Goal: Task Accomplishment & Management: Use online tool/utility

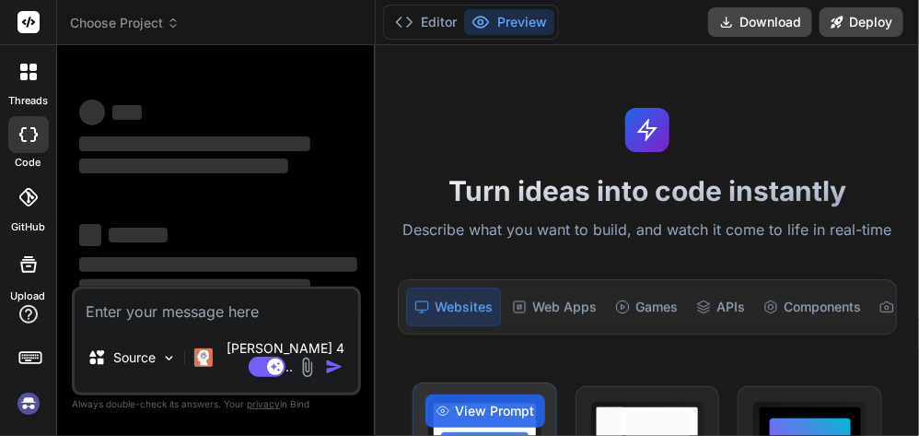
scroll to position [314, 0]
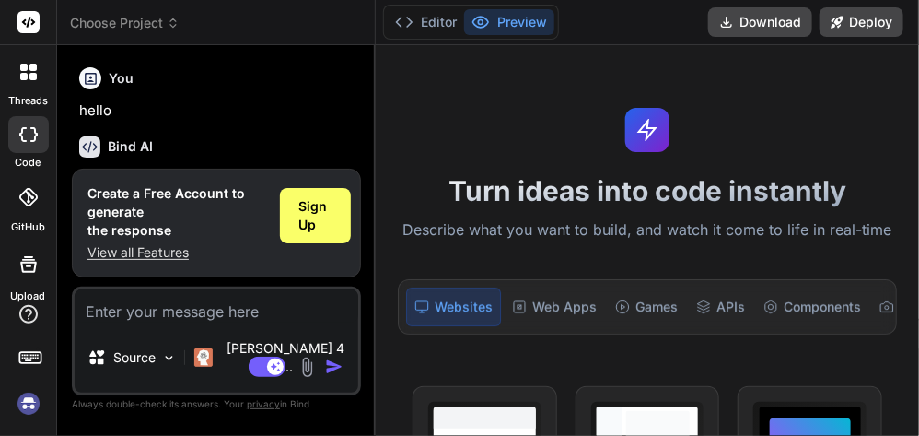
click at [184, 322] on textarea at bounding box center [217, 305] width 284 height 33
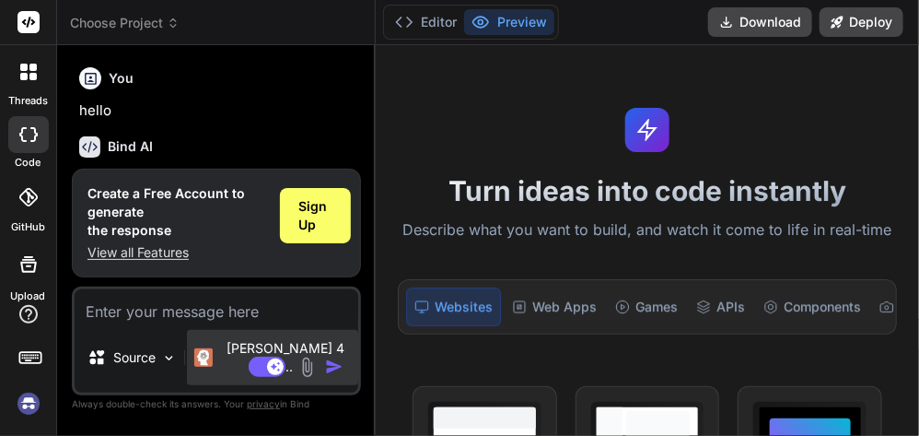
click at [228, 358] on p "[PERSON_NAME] 4 S.." at bounding box center [285, 357] width 131 height 37
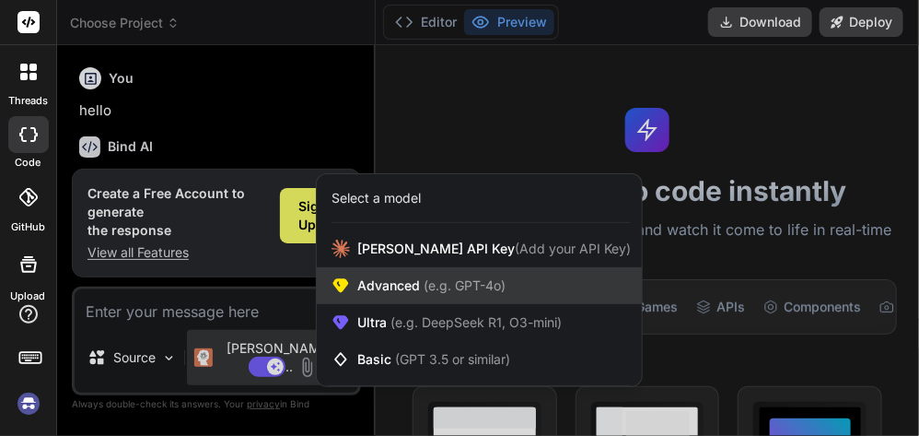
click at [426, 286] on span "(e.g. GPT-4o)" at bounding box center [463, 285] width 86 height 16
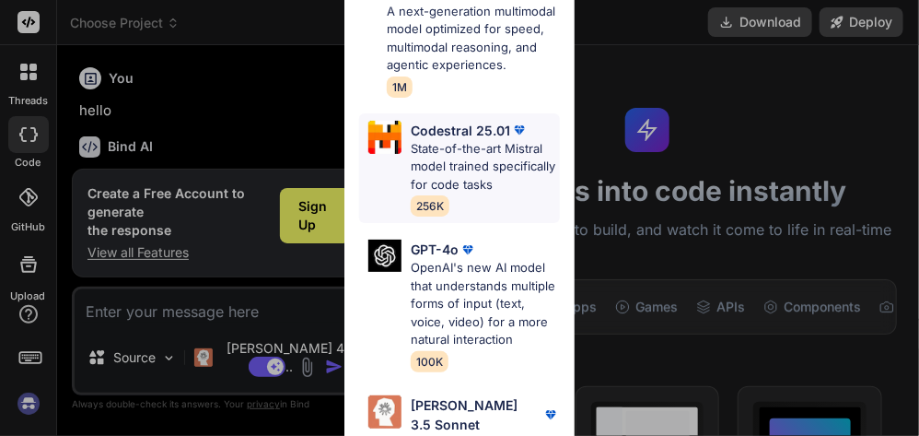
scroll to position [193, 0]
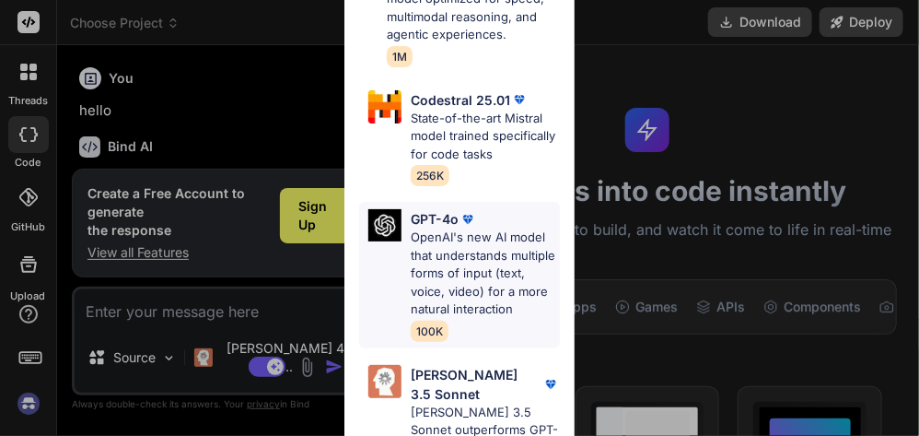
click at [437, 228] on p "GPT-4o" at bounding box center [435, 218] width 48 height 19
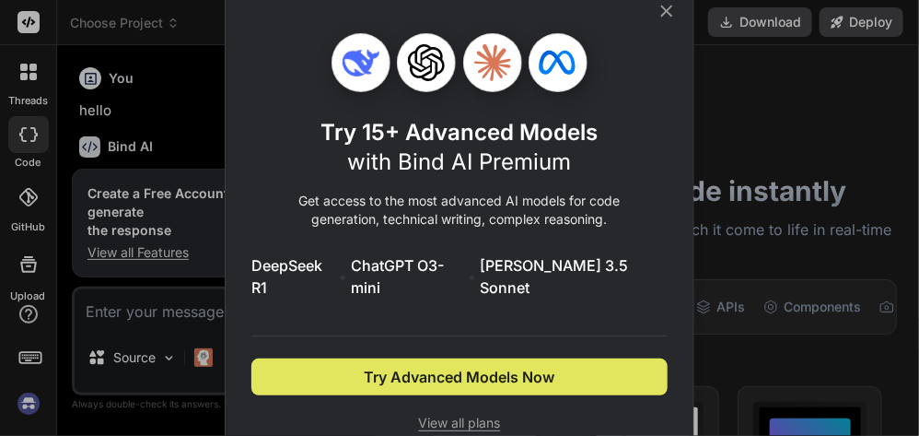
click at [426, 366] on span "Try Advanced Models Now" at bounding box center [460, 377] width 191 height 22
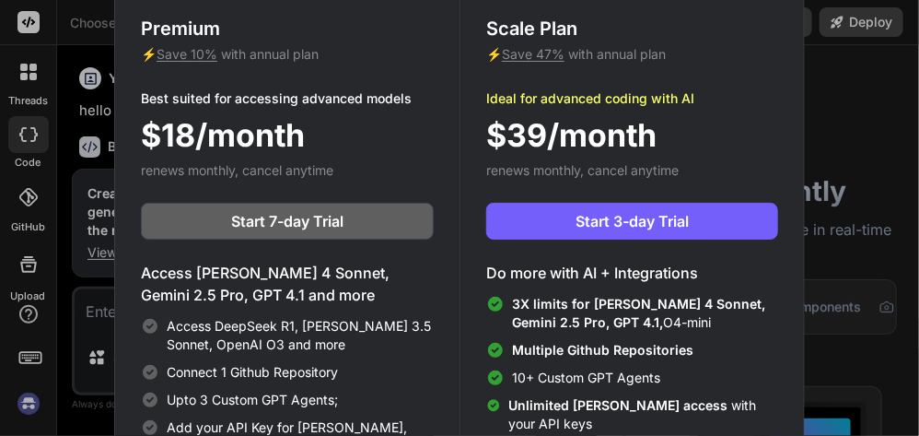
scroll to position [6, 0]
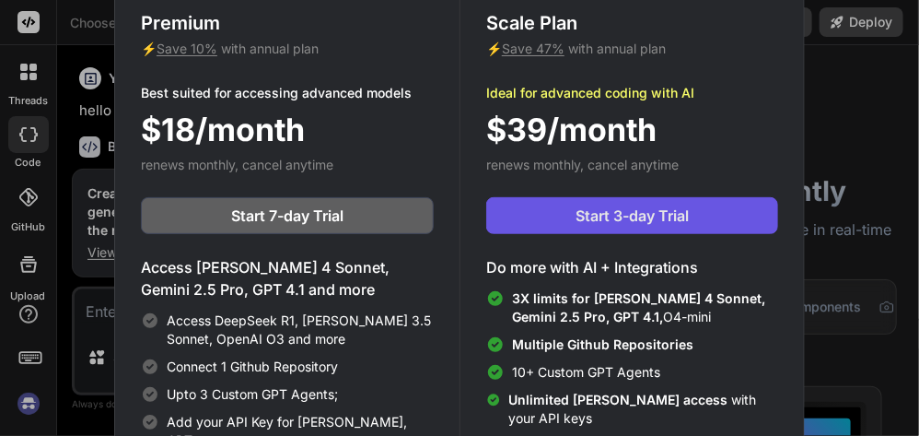
click at [588, 216] on span "Start 3-day Trial" at bounding box center [632, 215] width 113 height 22
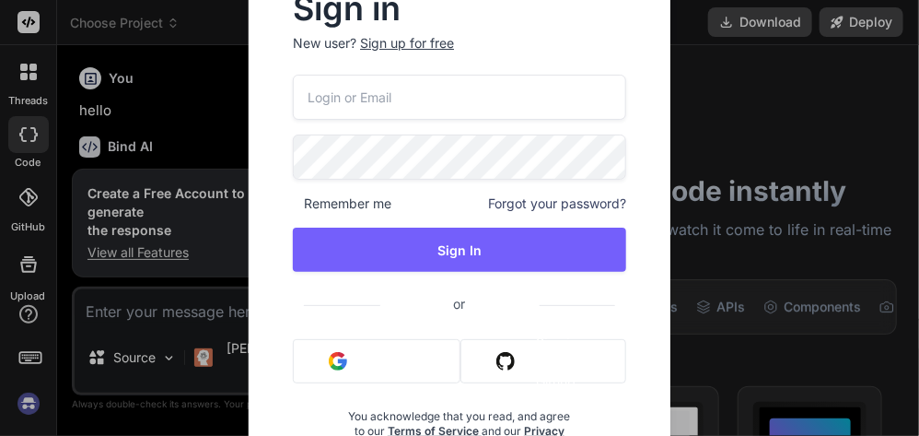
scroll to position [17, 0]
click at [354, 367] on button "Sign in with Google" at bounding box center [377, 361] width 168 height 44
click at [341, 362] on img "button" at bounding box center [338, 361] width 18 height 18
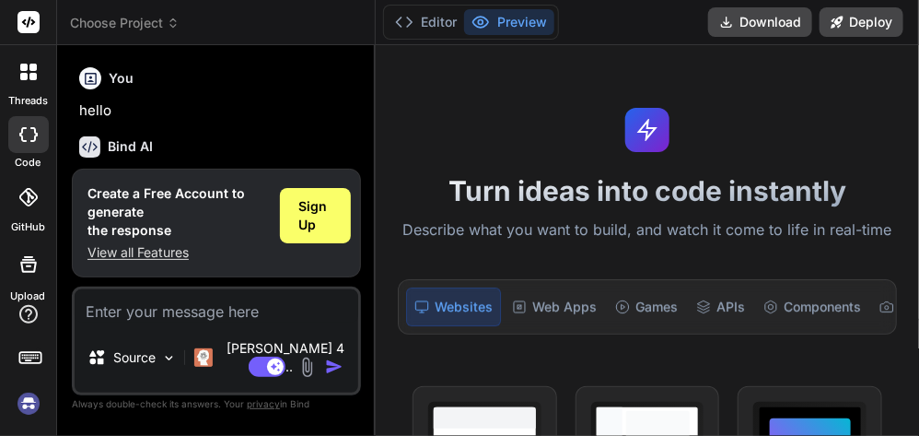
click at [222, 322] on textarea at bounding box center [217, 305] width 284 height 33
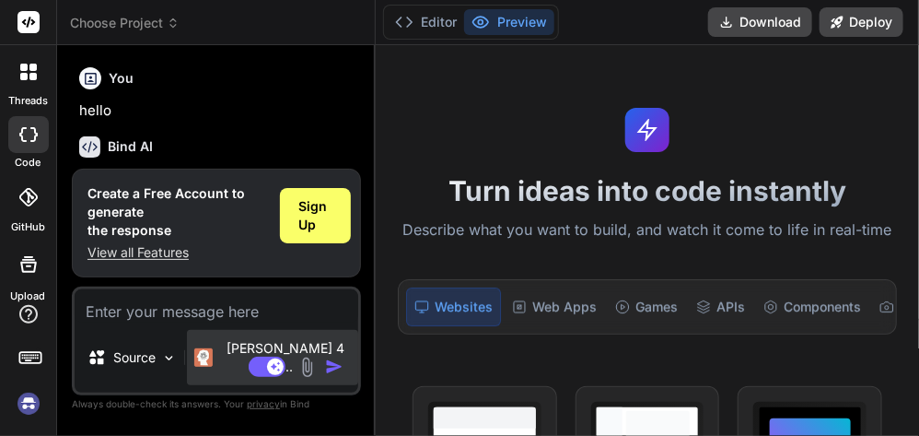
click at [226, 364] on p "[PERSON_NAME] 4 S.." at bounding box center [285, 357] width 131 height 37
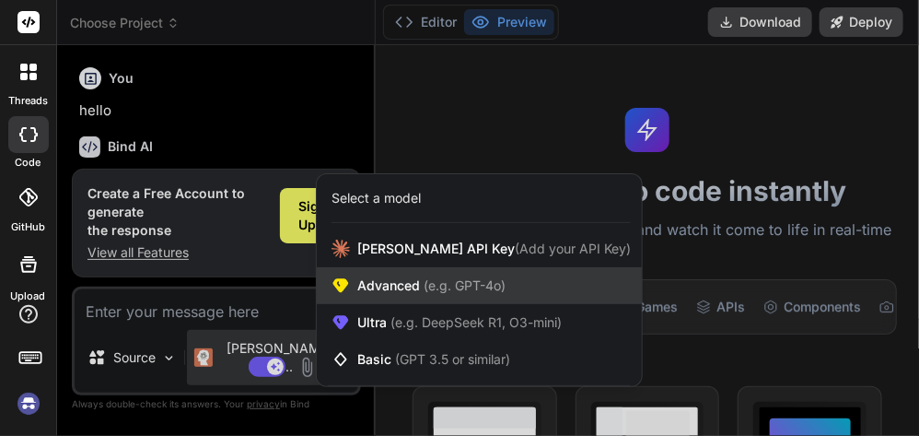
click at [383, 293] on span "Advanced (e.g. GPT-4o)" at bounding box center [431, 285] width 148 height 18
type textarea "x"
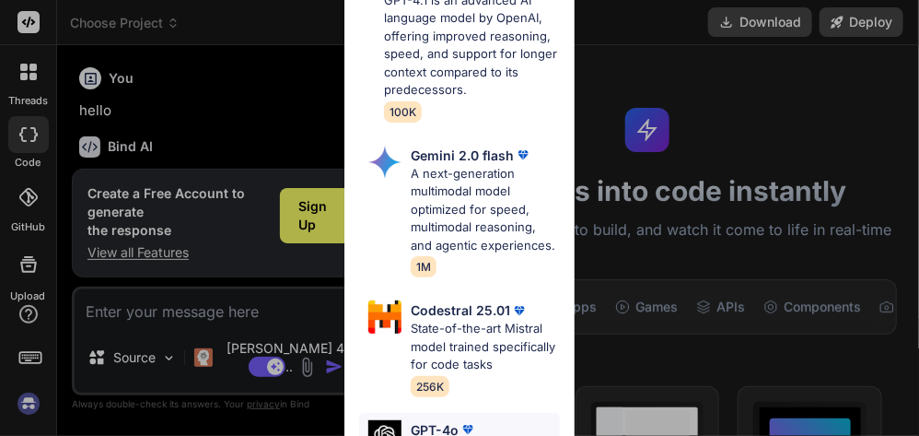
scroll to position [122, 0]
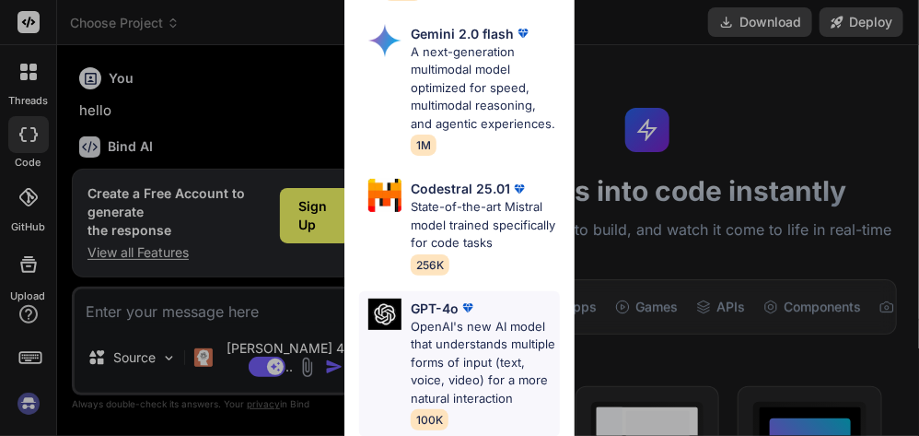
click at [411, 318] on p "OpenAI's new AI model that understands multiple forms of input (text, voice, vi…" at bounding box center [485, 363] width 149 height 90
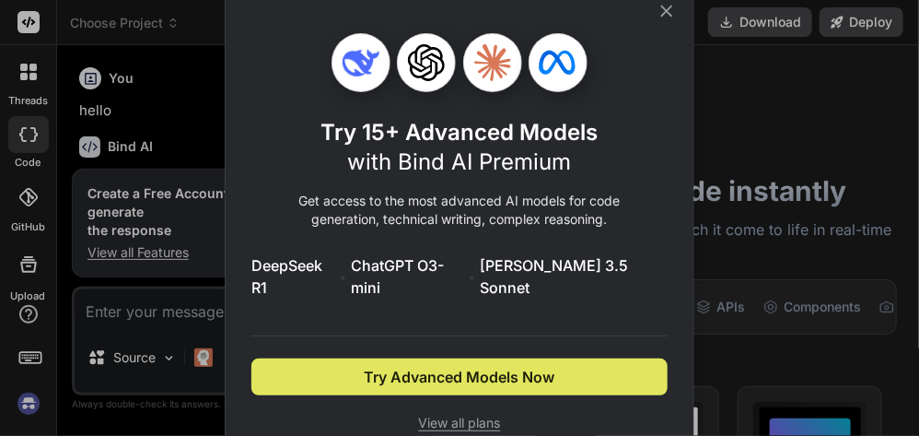
click at [461, 366] on span "Try Advanced Models Now" at bounding box center [460, 377] width 191 height 22
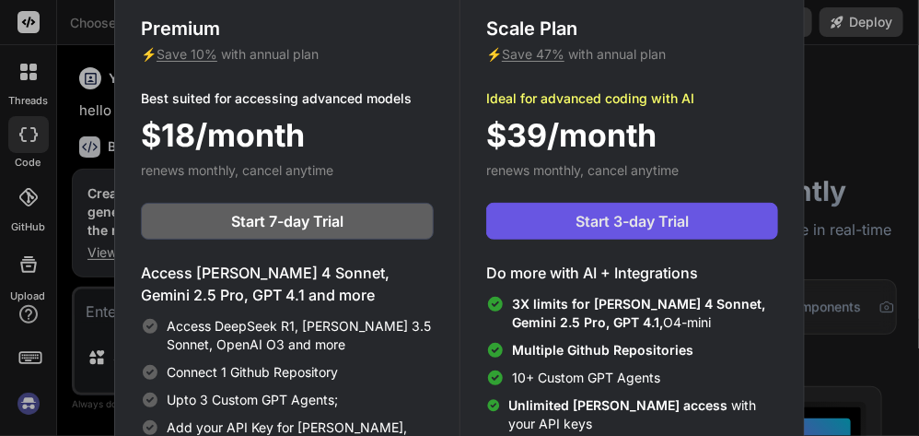
click at [594, 222] on span "Start 3-day Trial" at bounding box center [632, 221] width 113 height 22
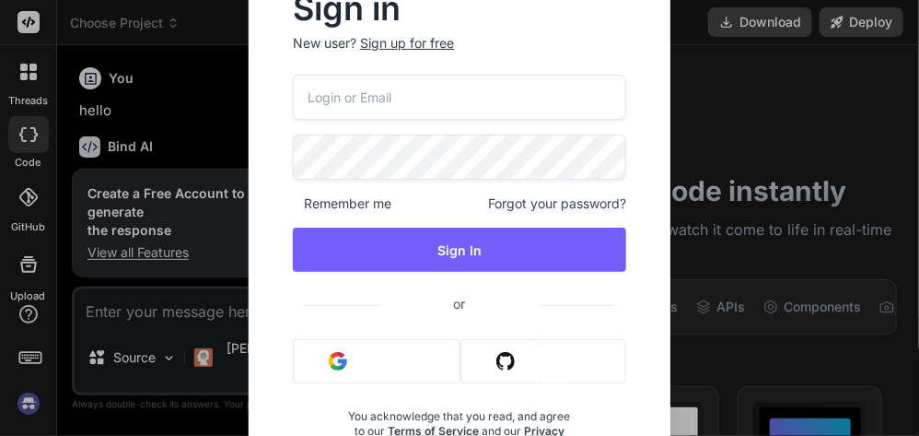
click at [197, 314] on div "Sign in New user? Sign up for free Remember me Forgot your password? Sign In or…" at bounding box center [459, 218] width 919 height 436
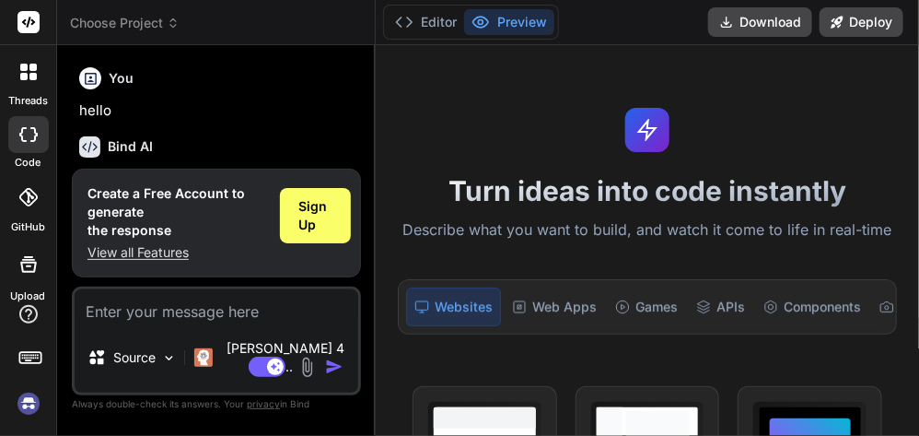
click at [197, 314] on textarea at bounding box center [217, 305] width 284 height 33
type textarea "h"
type textarea "x"
type textarea "hi"
type textarea "x"
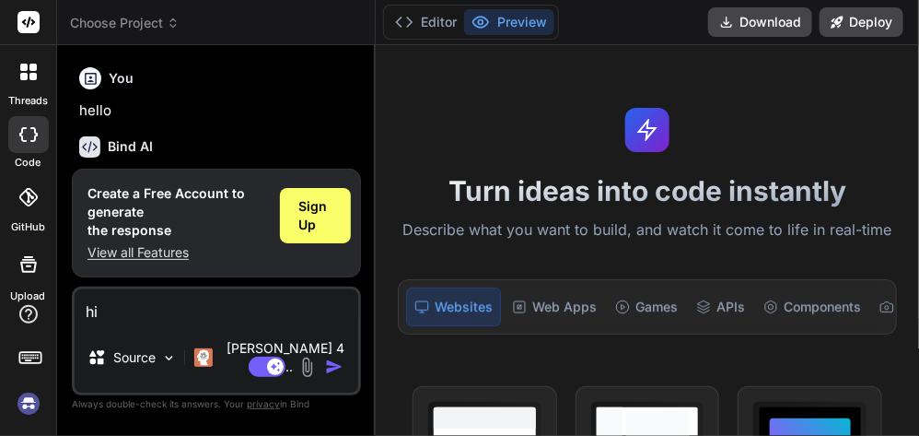
type textarea "hii"
type textarea "x"
type textarea "hii"
click at [325, 362] on div "Agent Mode. When this toggle is activated, AI automatically makes decisions, re…" at bounding box center [298, 367] width 106 height 22
click at [332, 362] on img "button" at bounding box center [334, 366] width 18 height 18
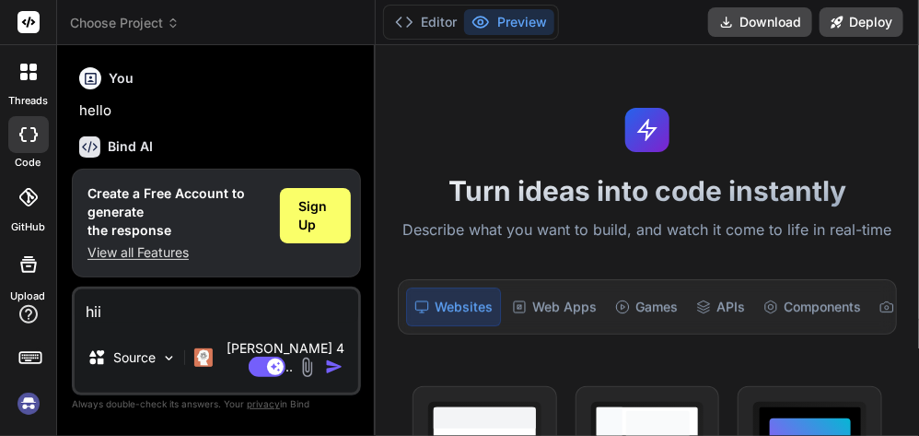
click at [332, 362] on img "button" at bounding box center [334, 366] width 18 height 18
click at [169, 355] on div "Source" at bounding box center [132, 357] width 100 height 37
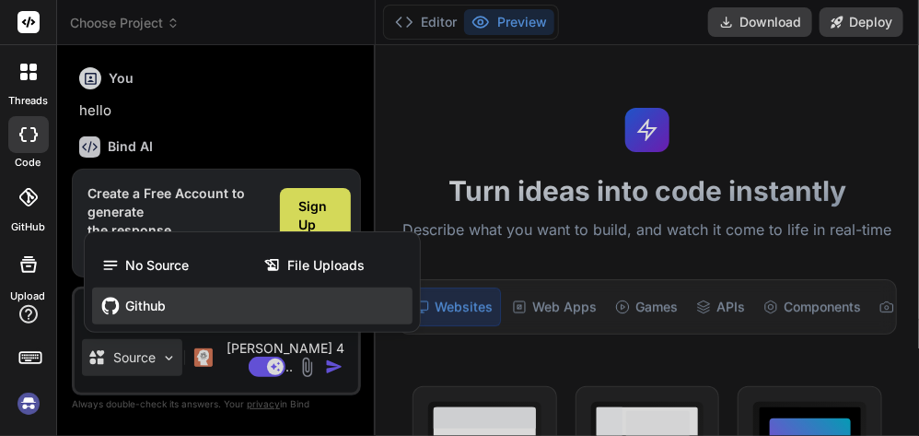
click at [167, 320] on div "Github" at bounding box center [252, 305] width 321 height 37
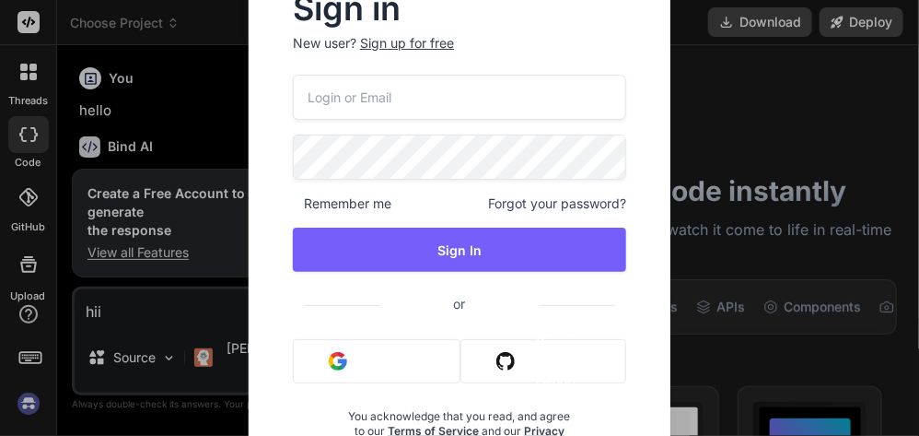
click at [189, 92] on div "Sign in New user? Sign up for free Remember me Forgot your password? Sign In or…" at bounding box center [459, 218] width 919 height 436
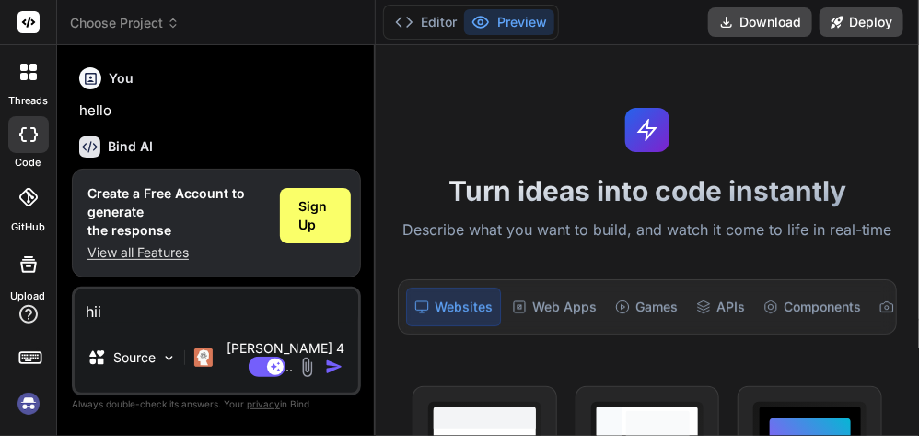
click at [22, 194] on icon at bounding box center [28, 197] width 18 height 18
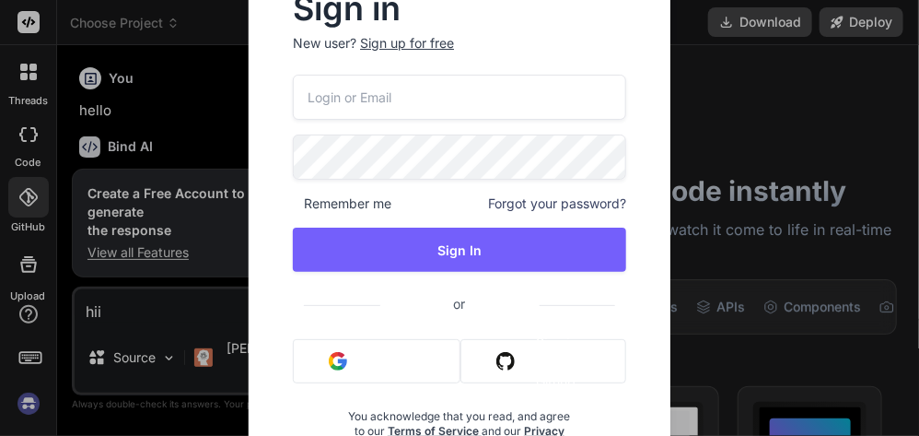
click at [22, 194] on div "Sign in New user? Sign up for free Remember me Forgot your password? Sign In or…" at bounding box center [459, 218] width 919 height 436
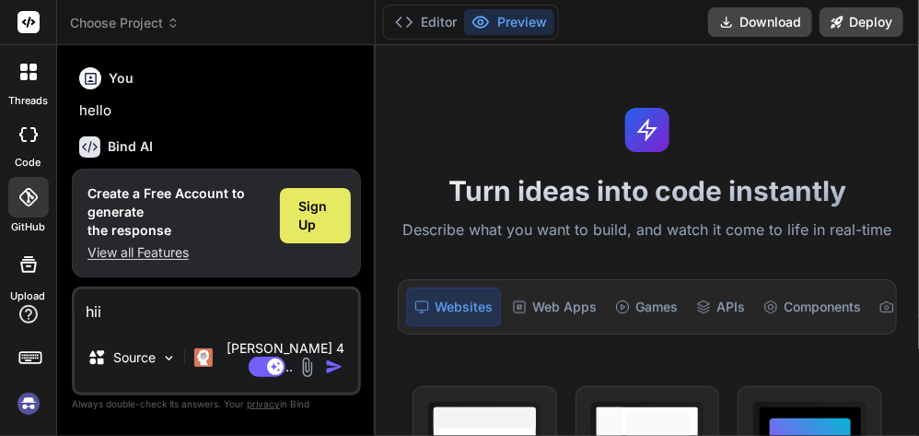
click at [304, 234] on span "Sign Up" at bounding box center [315, 215] width 34 height 37
click at [321, 234] on span "Sign Up" at bounding box center [315, 215] width 34 height 37
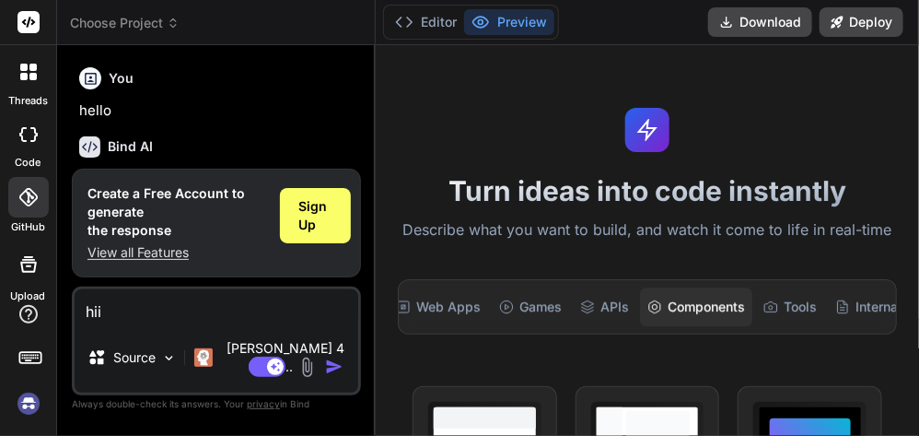
scroll to position [0, 175]
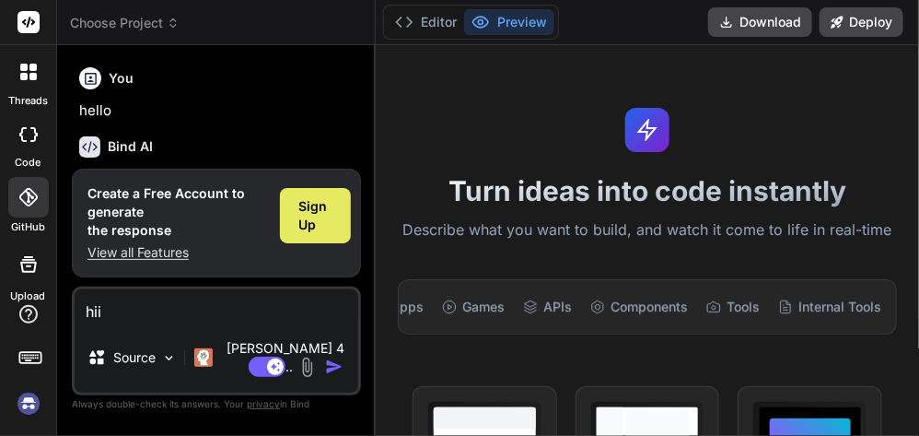
click at [321, 234] on span "Sign Up" at bounding box center [315, 215] width 34 height 37
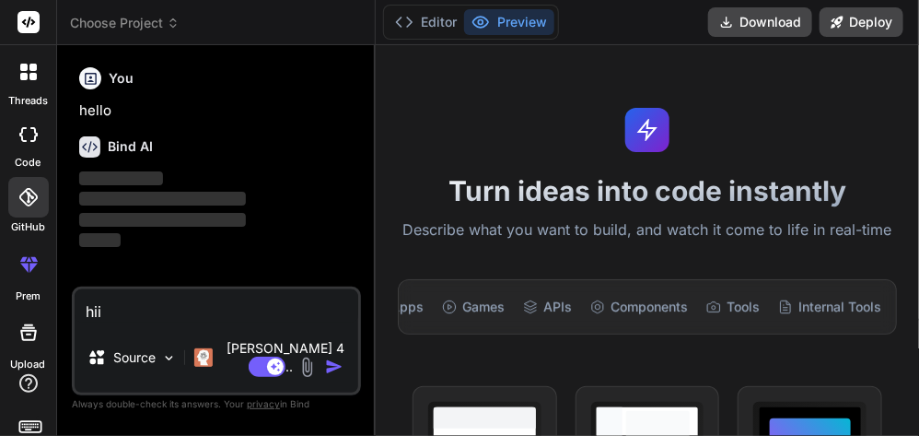
scroll to position [52, 0]
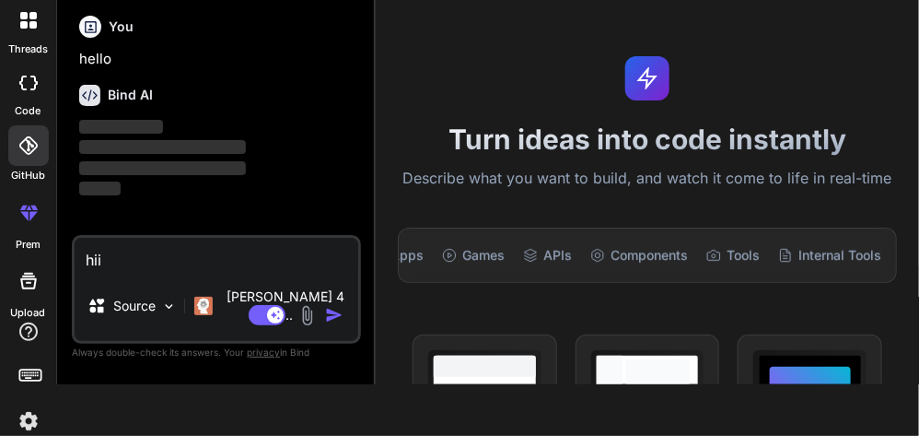
click at [108, 271] on textarea "hii" at bounding box center [217, 254] width 284 height 33
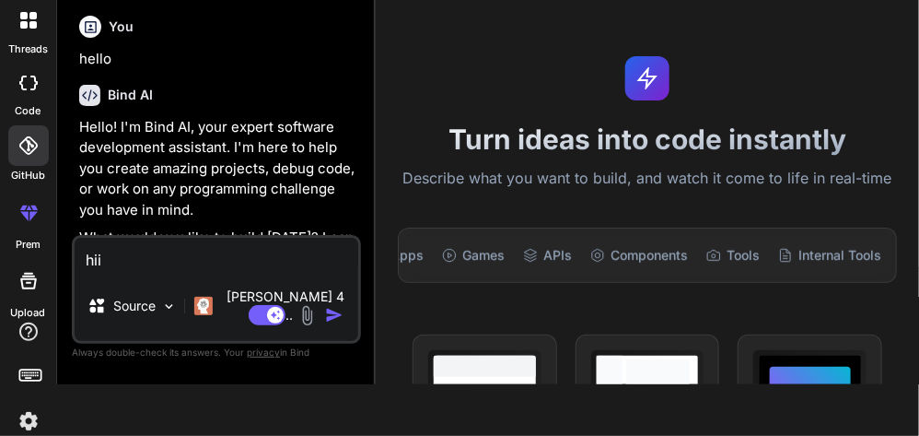
type textarea "x"
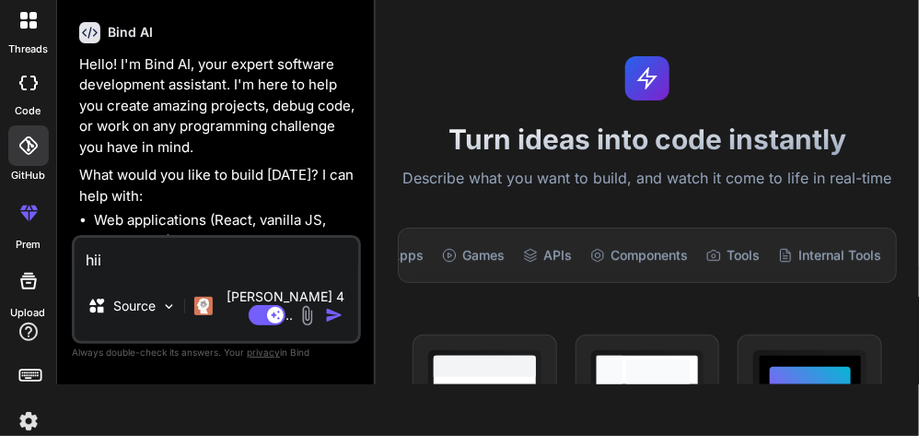
scroll to position [174, 0]
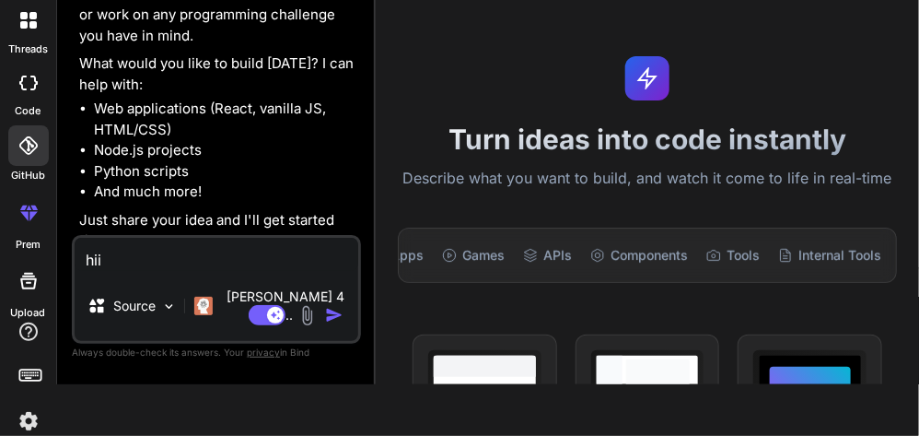
click at [97, 269] on textarea "hii" at bounding box center [217, 254] width 284 height 33
type textarea "hihi"
type textarea "x"
type textarea "hihii"
type textarea "x"
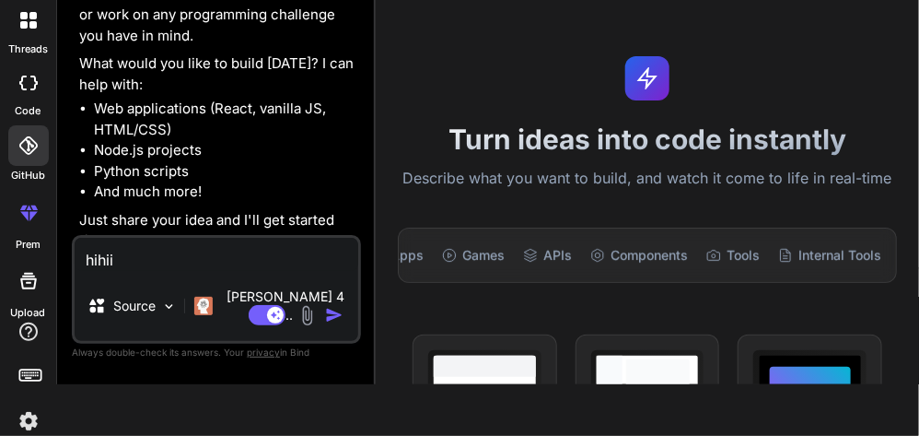
type textarea "hihini"
type textarea "x"
type textarea "hihindi"
type textarea "x"
type textarea "hihindii"
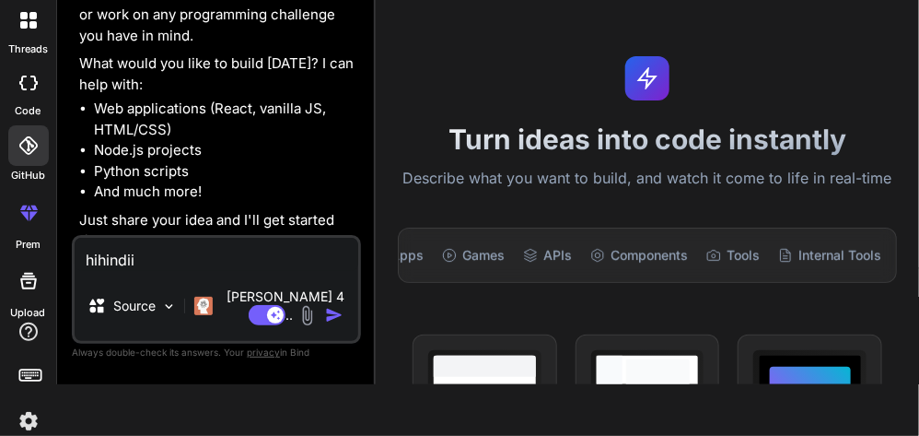
type textarea "x"
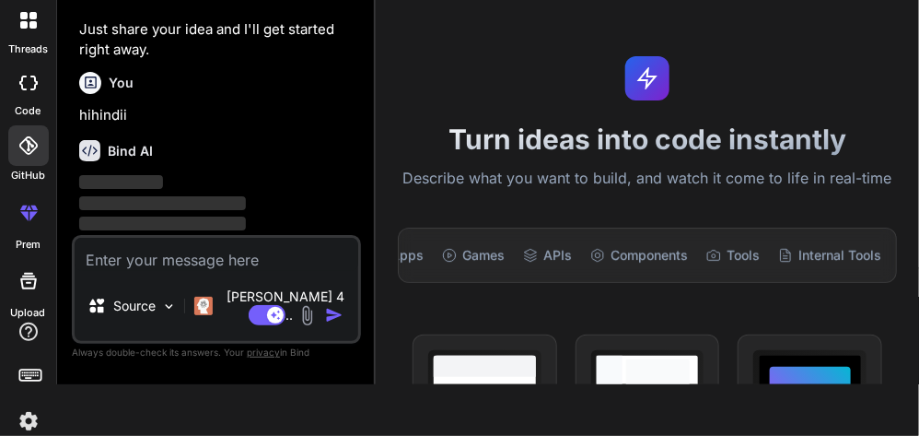
type textarea "p"
type textarea "x"
type textarea "pl"
type textarea "x"
type textarea "ple"
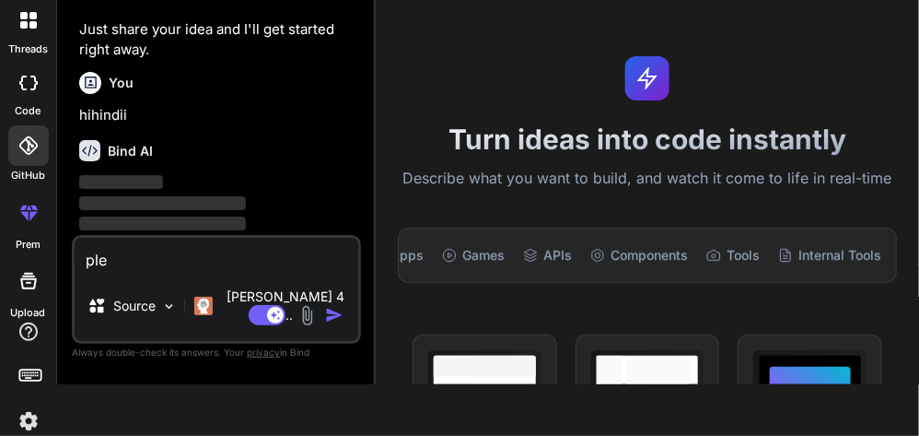
type textarea "x"
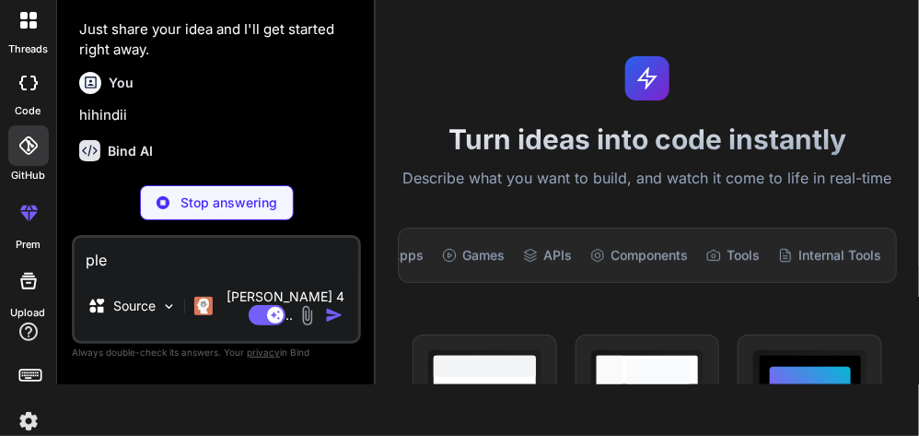
type textarea "plea"
type textarea "x"
type textarea "pleas"
type textarea "x"
type textarea "please"
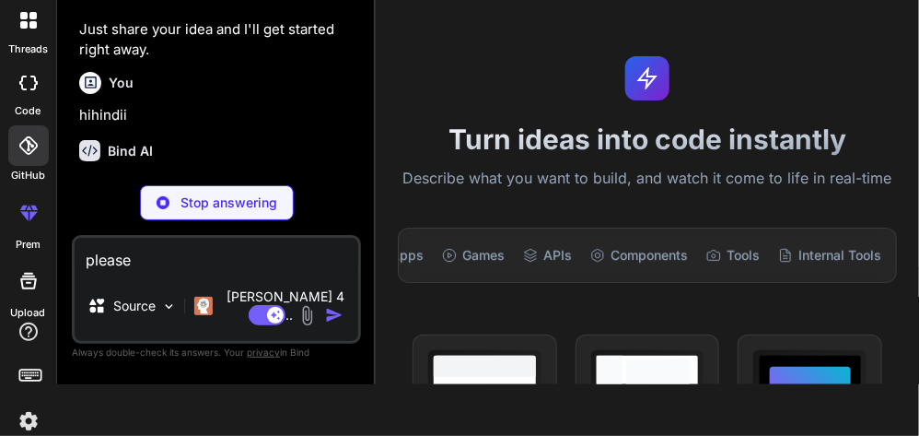
type textarea "x"
type textarea "please"
type textarea "x"
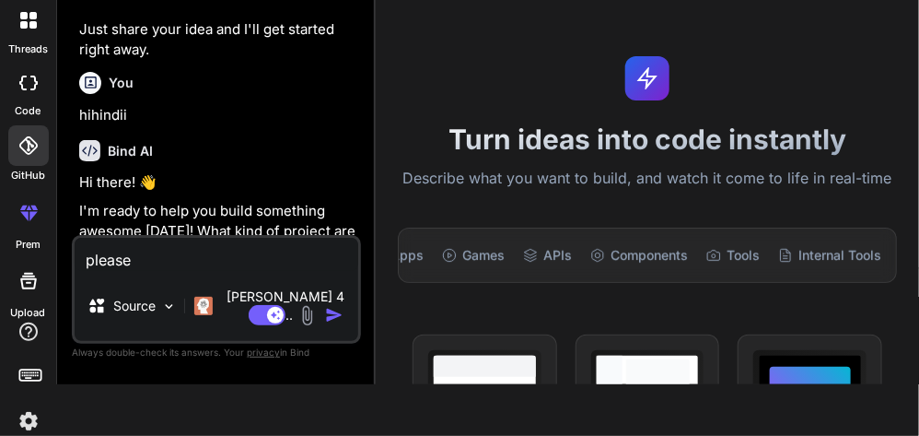
type textarea "please s"
type textarea "x"
type textarea "please sp"
type textarea "x"
type textarea "please spe"
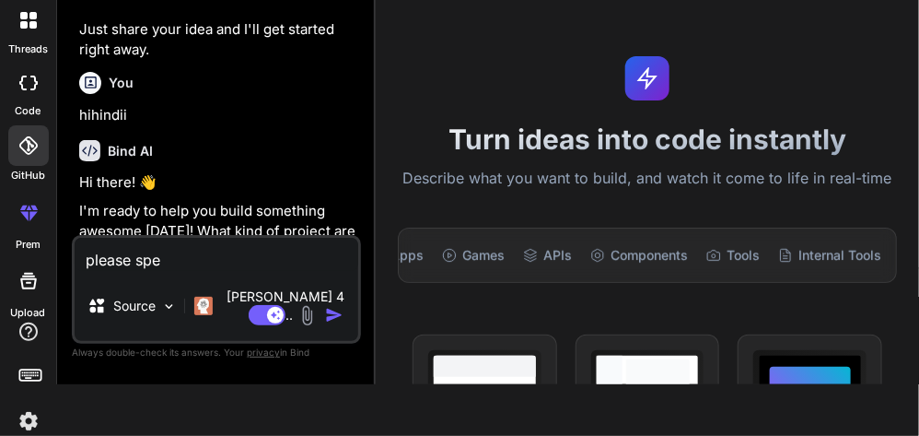
type textarea "x"
type textarea "please spea"
type textarea "x"
type textarea "please speak"
type textarea "x"
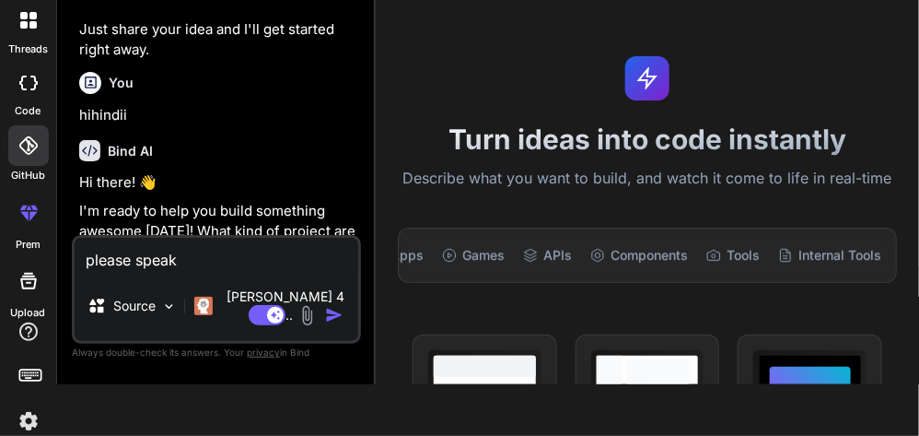
type textarea "please speak"
type textarea "x"
type textarea "please speak t"
type textarea "x"
type textarea "please speak to"
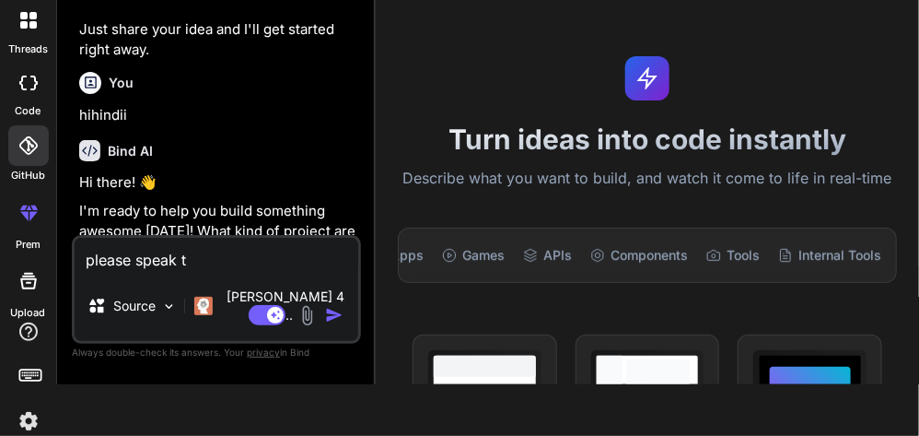
type textarea "x"
type textarea "please speak to"
type textarea "x"
type textarea "please speak to h"
type textarea "x"
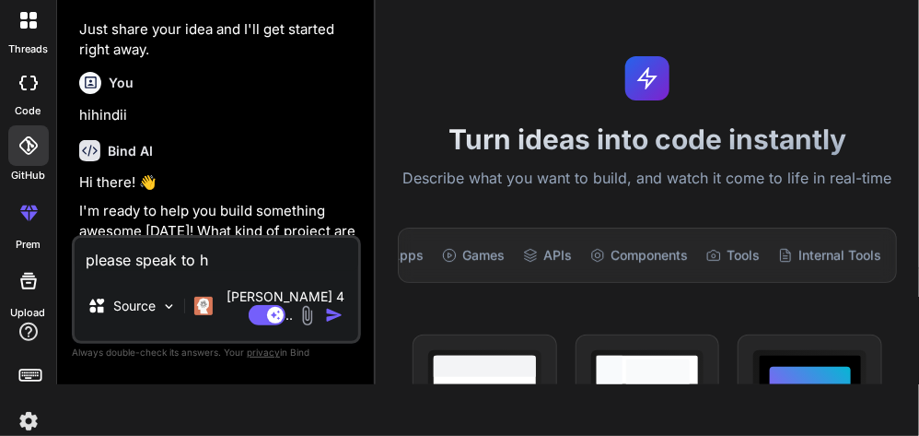
type textarea "please speak to hi"
type textarea "x"
type textarea "please speak to hin"
type textarea "x"
type textarea "please speak to [PERSON_NAME]"
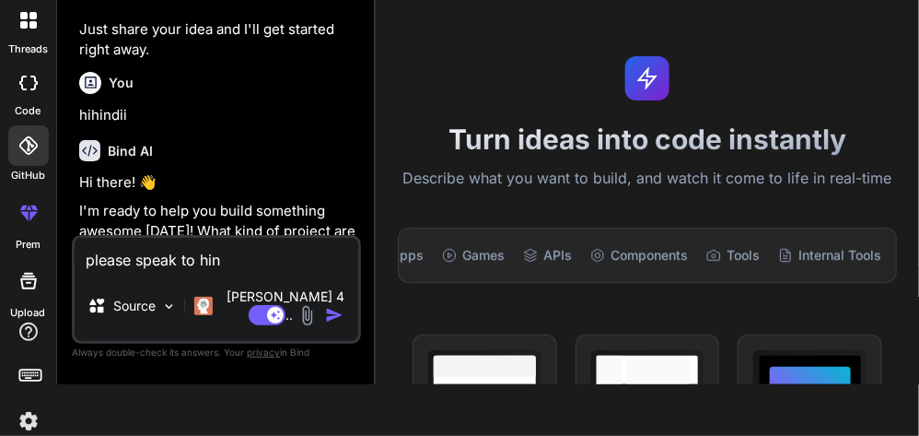
type textarea "x"
type textarea "please speak to hindi"
type textarea "x"
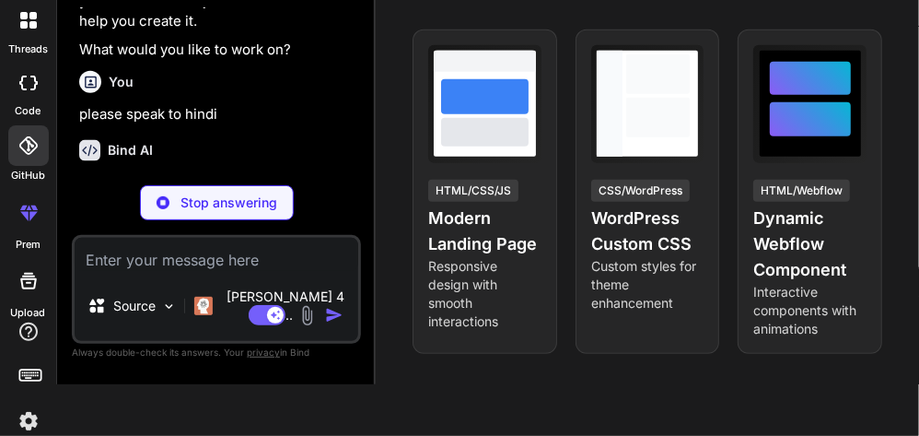
scroll to position [341, 0]
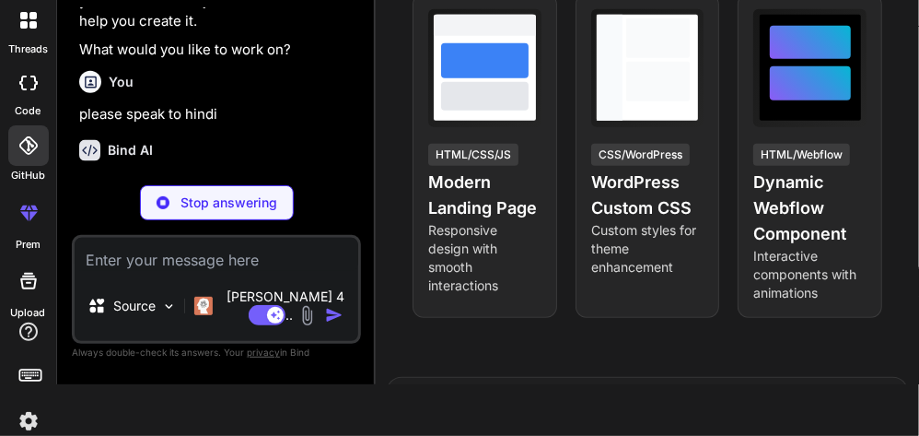
type textarea "x"
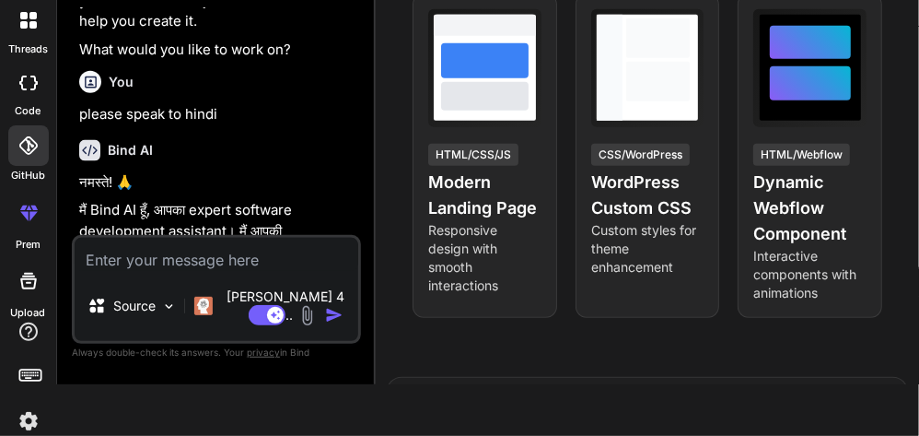
type textarea "x"
paste textarea "Loremi d sitam, consec, adi elitsed-doeiusmo tempori utl Etdol 72–48 mag ALI EN…"
type textarea "Loremi d sitam, consec, adi elitsed-doeiusmo tempori utl Etdol 72–48 mag ALI EN…"
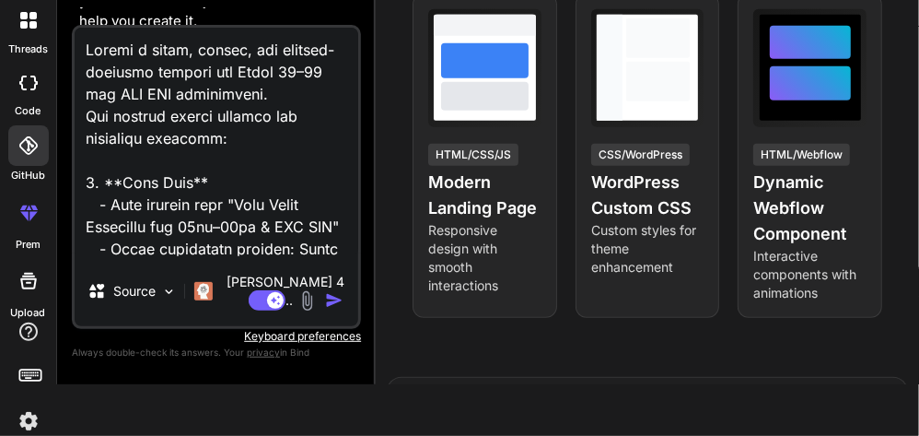
scroll to position [1416, 0]
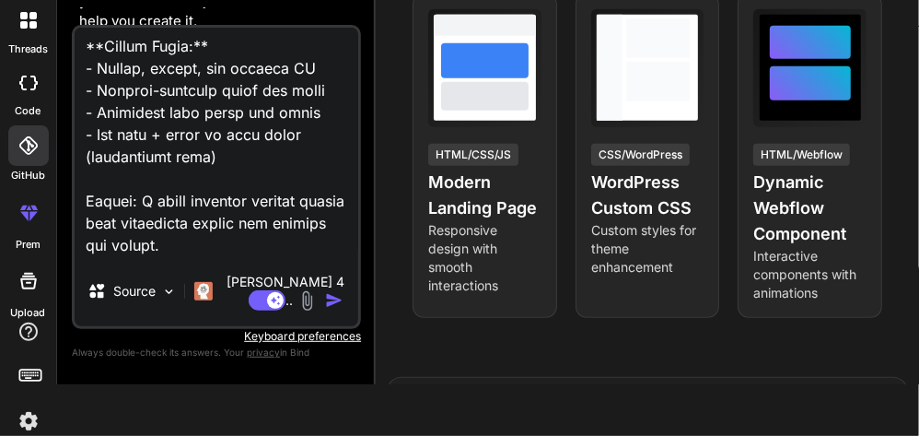
type textarea "x"
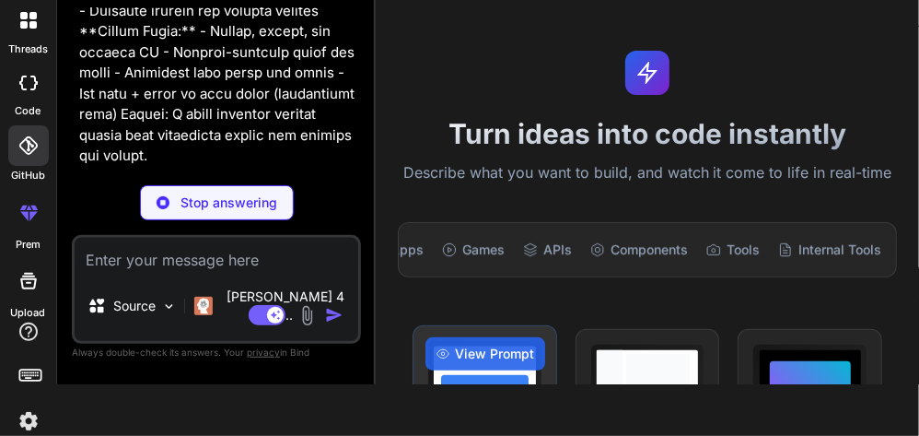
scroll to position [0, 0]
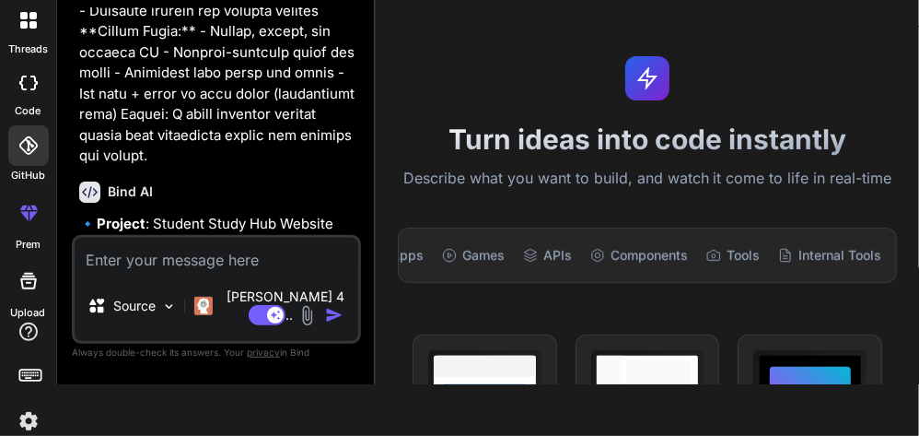
type textarea "x"
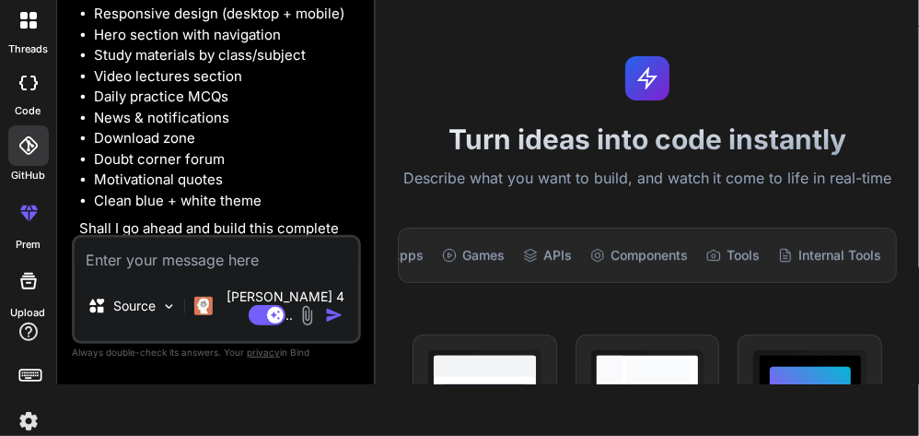
scroll to position [2361, 0]
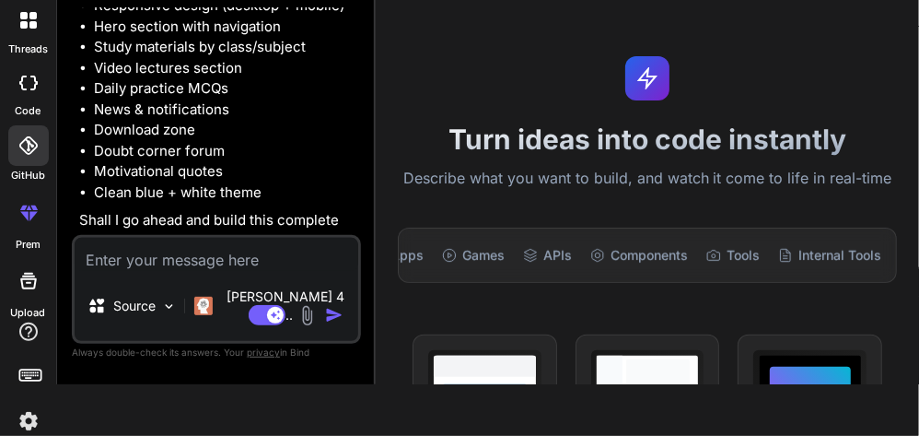
click at [158, 271] on textarea at bounding box center [217, 254] width 284 height 33
type textarea "y"
type textarea "x"
type textarea "ye"
type textarea "x"
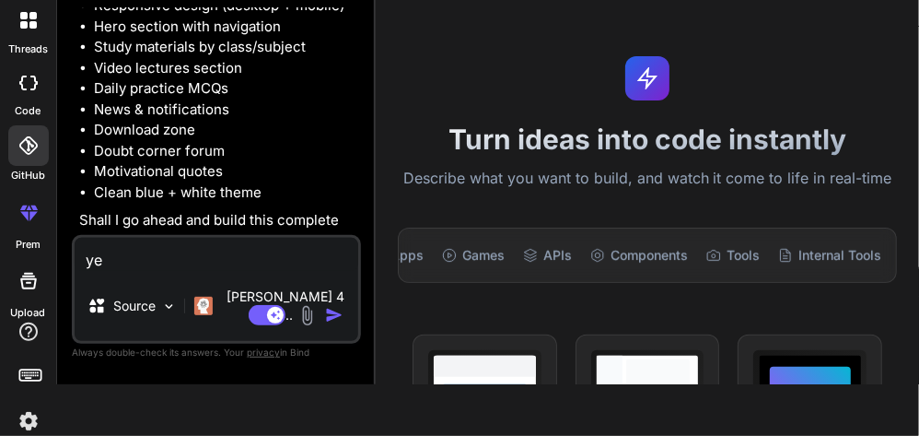
type textarea "yes"
type textarea "x"
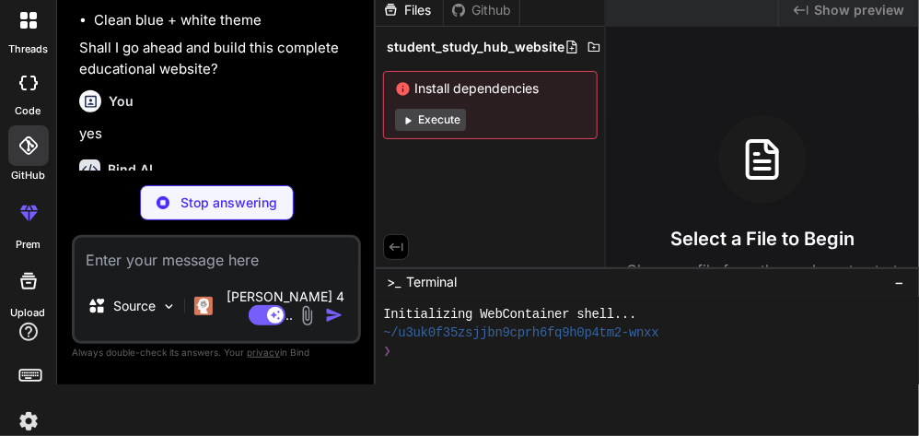
scroll to position [2553, 0]
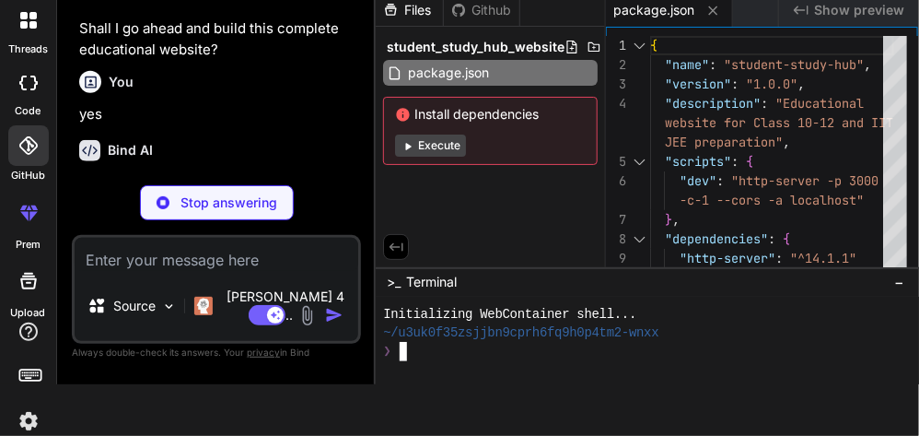
click at [403, 354] on textarea "Terminal input" at bounding box center [401, 351] width 7 height 18
click at [402, 242] on icon at bounding box center [397, 246] width 14 height 8
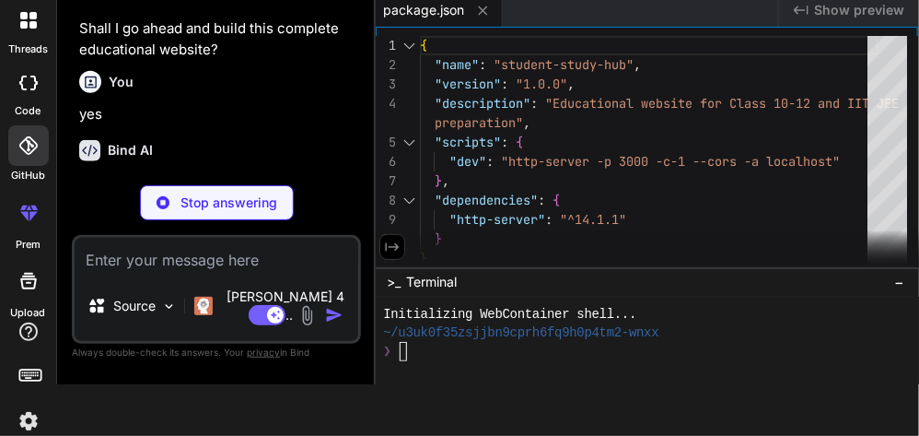
click at [822, 8] on span "Show preview" at bounding box center [859, 10] width 90 height 18
click at [402, 43] on div at bounding box center [410, 45] width 24 height 19
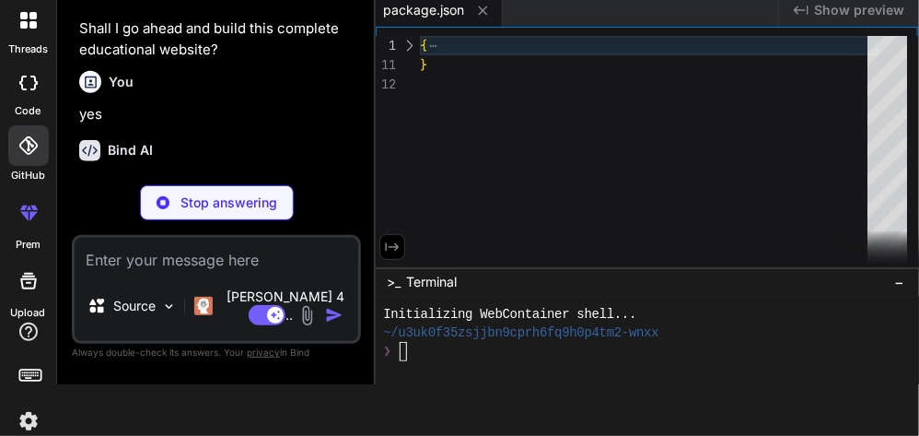
click at [402, 43] on div at bounding box center [410, 45] width 24 height 19
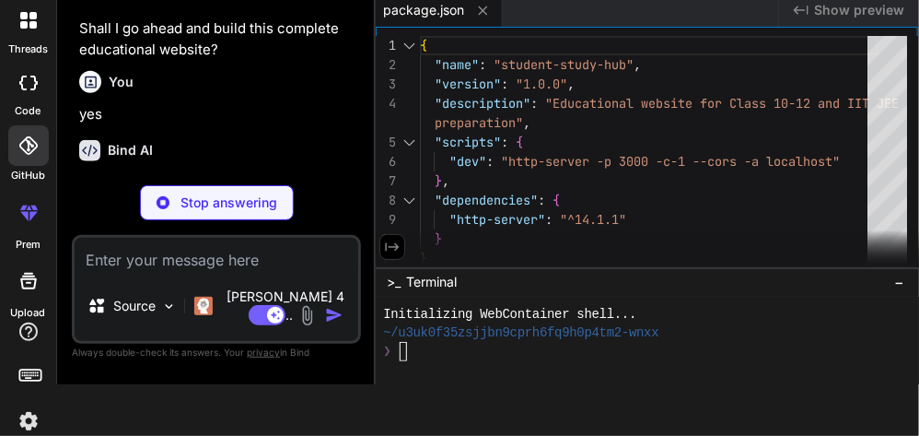
scroll to position [2679, 0]
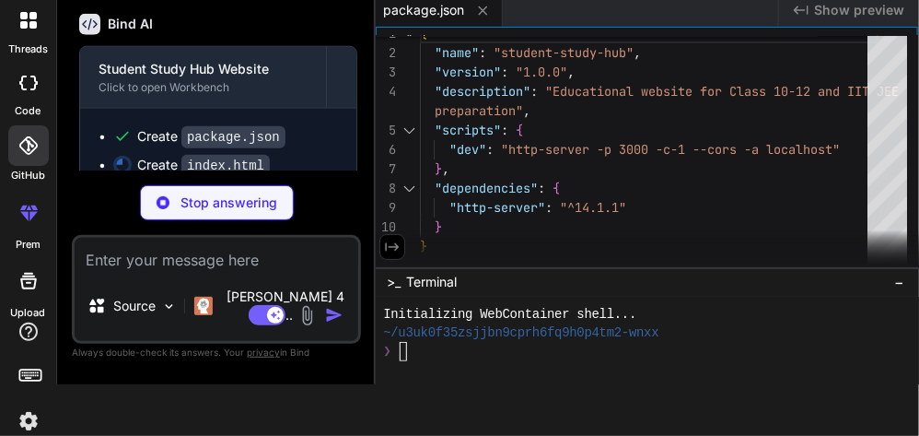
type textarea "x"
type textarea "</html>"
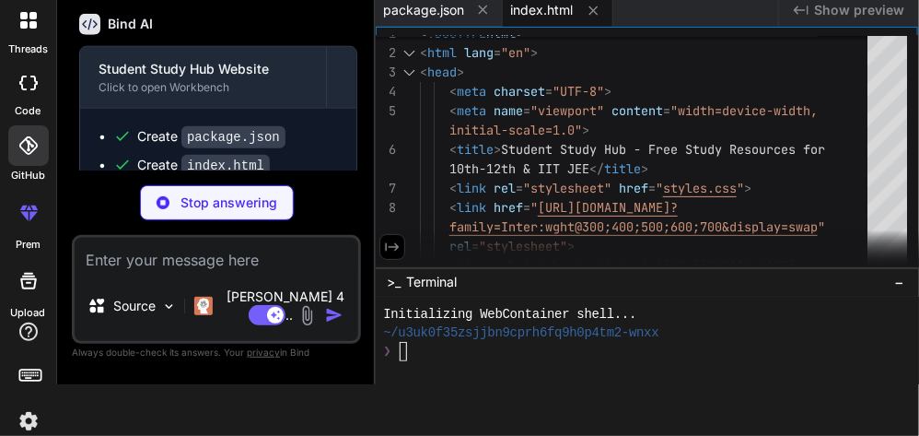
scroll to position [2707, 0]
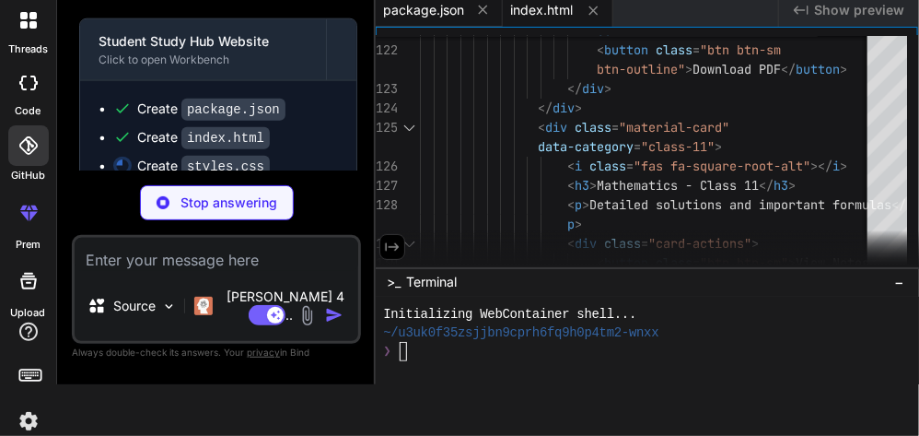
type textarea "x"
type textarea "/* Stagger animation delays */ .material-card:nth-child(1) { animation-delay: 0…"
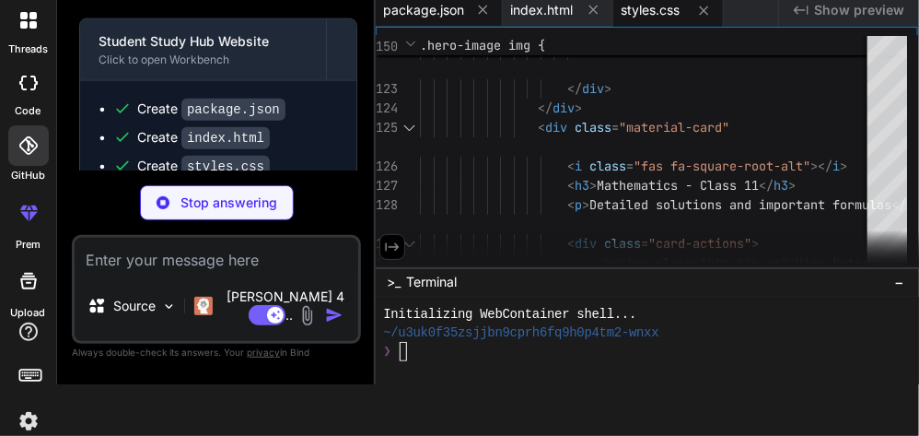
type textarea "x"
type textarea "/* Stagger animation delays */ .material-card:nth-child(1) { animation-delay: 0…"
type textarea "x"
type textarea "(element => { element.title = tooltip.text; }); }); } initTooltips(); console.l…"
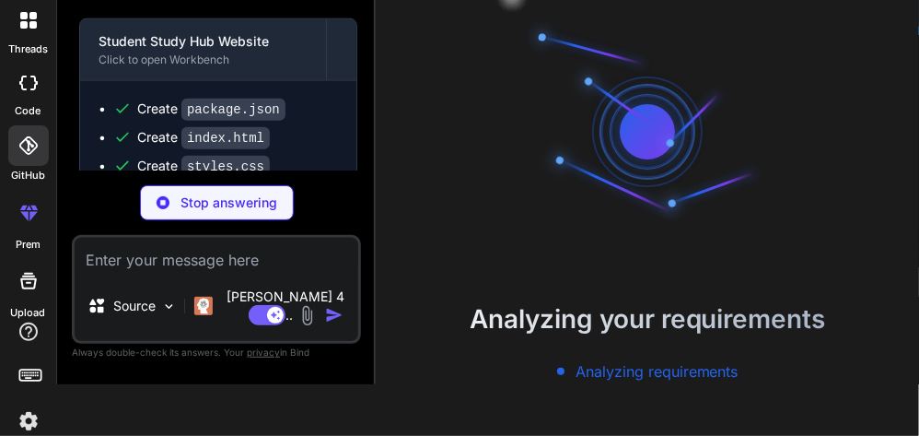
type textarea "x"
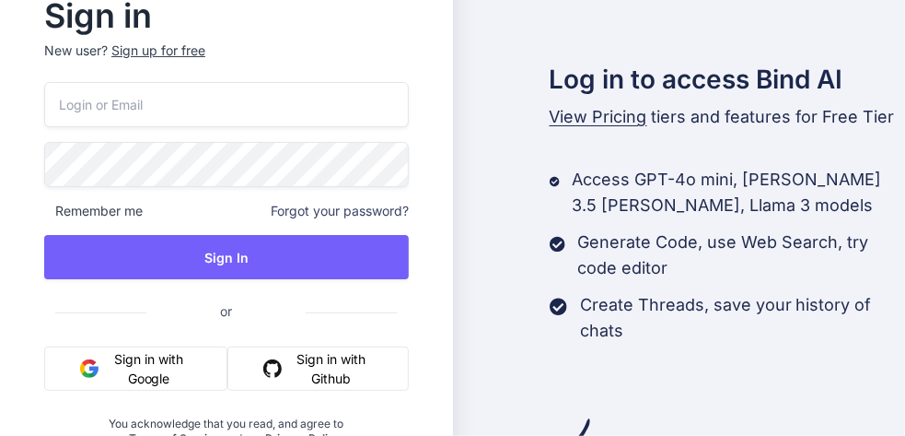
click at [166, 360] on button "Sign in with Google" at bounding box center [135, 368] width 183 height 44
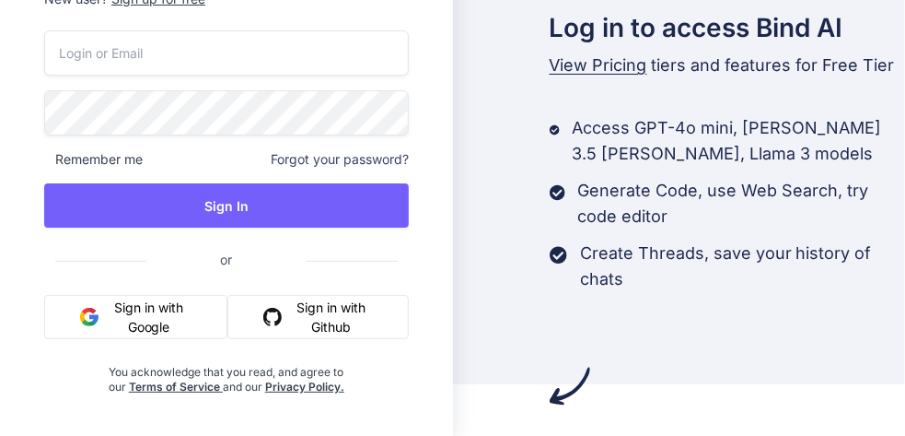
scroll to position [53, 0]
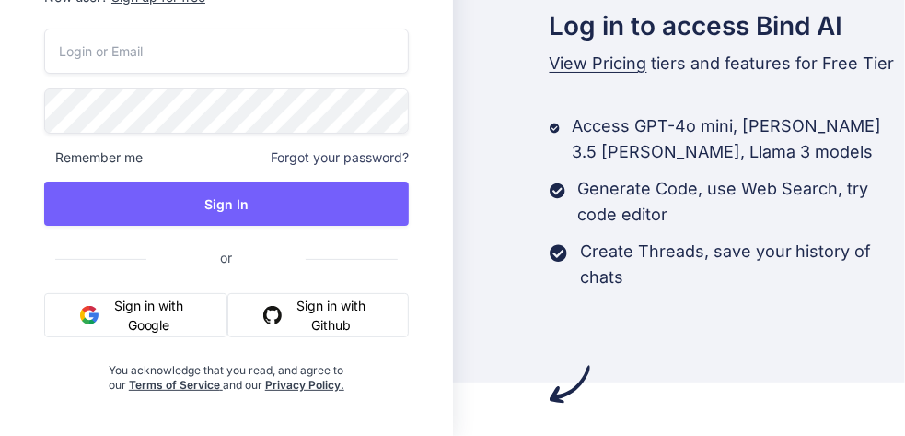
click at [136, 330] on button "Sign in with Google" at bounding box center [135, 315] width 183 height 44
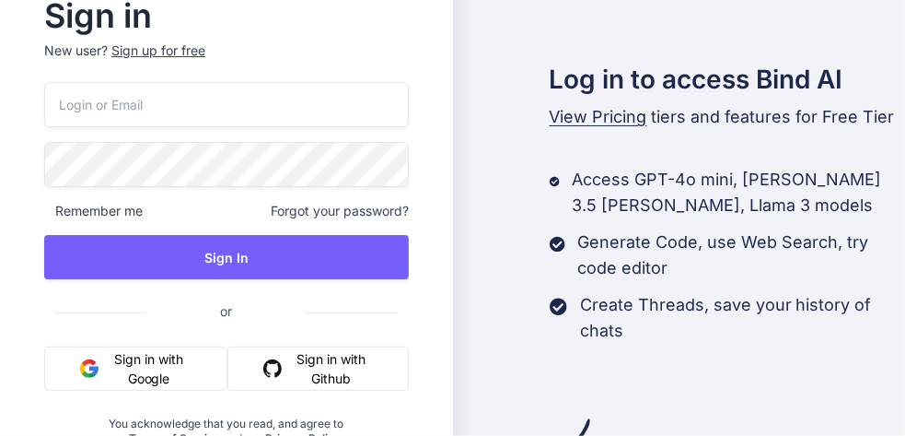
click at [113, 379] on button "Sign in with Google" at bounding box center [135, 368] width 183 height 44
click at [158, 381] on button "Sign in with Google" at bounding box center [135, 368] width 183 height 44
